Goal: Task Accomplishment & Management: Use online tool/utility

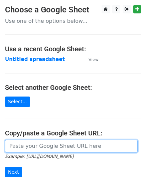
click at [28, 144] on input "url" at bounding box center [71, 146] width 133 height 13
paste input "[URL][DOMAIN_NAME]"
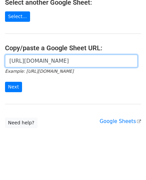
scroll to position [85, 0]
type input "[URL][DOMAIN_NAME]"
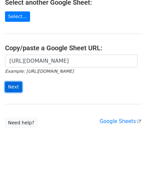
click at [12, 85] on input "Next" at bounding box center [13, 87] width 17 height 10
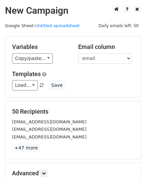
scroll to position [79, 0]
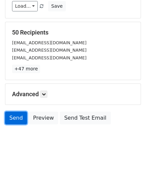
click at [11, 120] on link "Send" at bounding box center [16, 117] width 22 height 13
